Goal: Transaction & Acquisition: Book appointment/travel/reservation

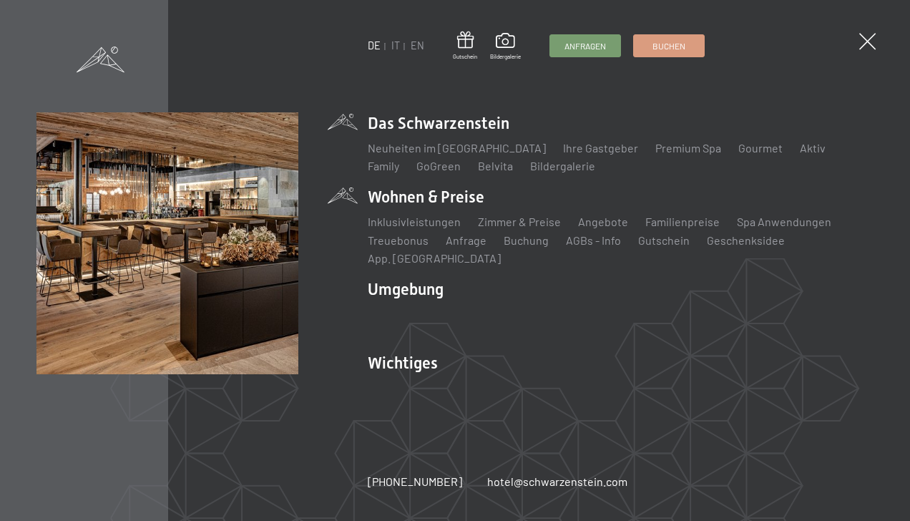
click at [447, 219] on div "Inklusivleistungen Zimmer & Preise Liste Angebote Liste Familienpreise Spa Anwe…" at bounding box center [621, 237] width 506 height 59
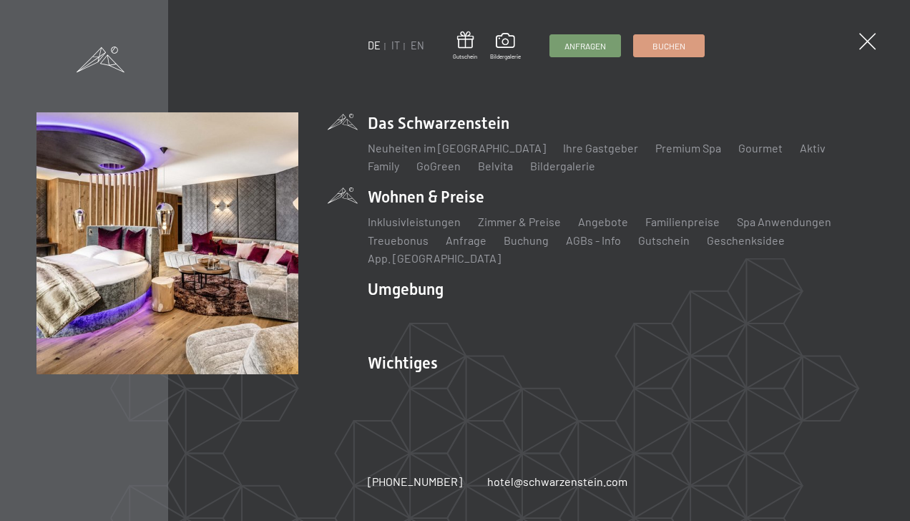
click at [419, 223] on li "Inklusivleistungen" at bounding box center [414, 222] width 93 height 16
click at [393, 210] on li "Wohnen & Preise Inklusivleistungen Zimmer & Preise Liste Angebote Liste Familie…" at bounding box center [621, 226] width 506 height 81
click at [527, 228] on link "Zimmer & Preise" at bounding box center [519, 222] width 83 height 14
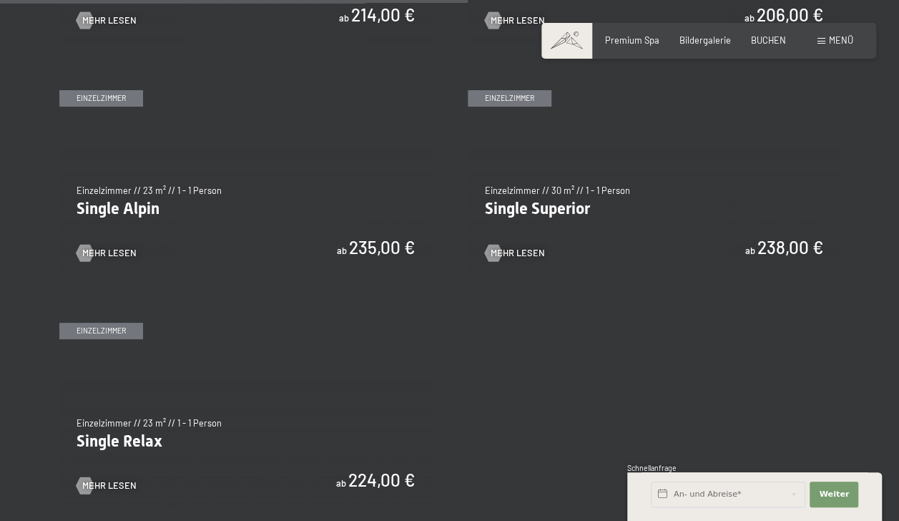
scroll to position [1850, 0]
